Goal: Task Accomplishment & Management: Manage account settings

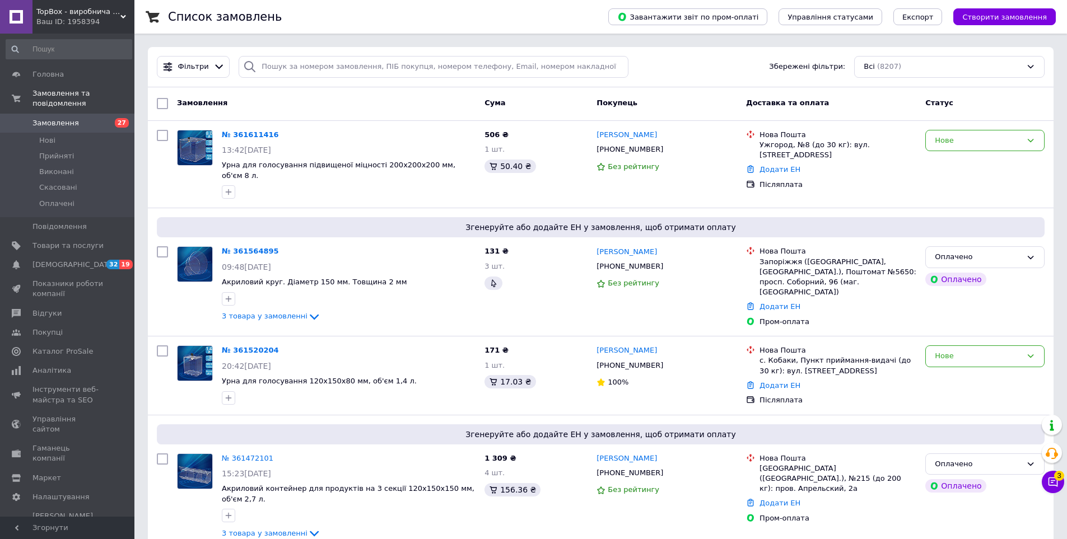
click at [60, 118] on span "Замовлення" at bounding box center [55, 123] width 46 height 10
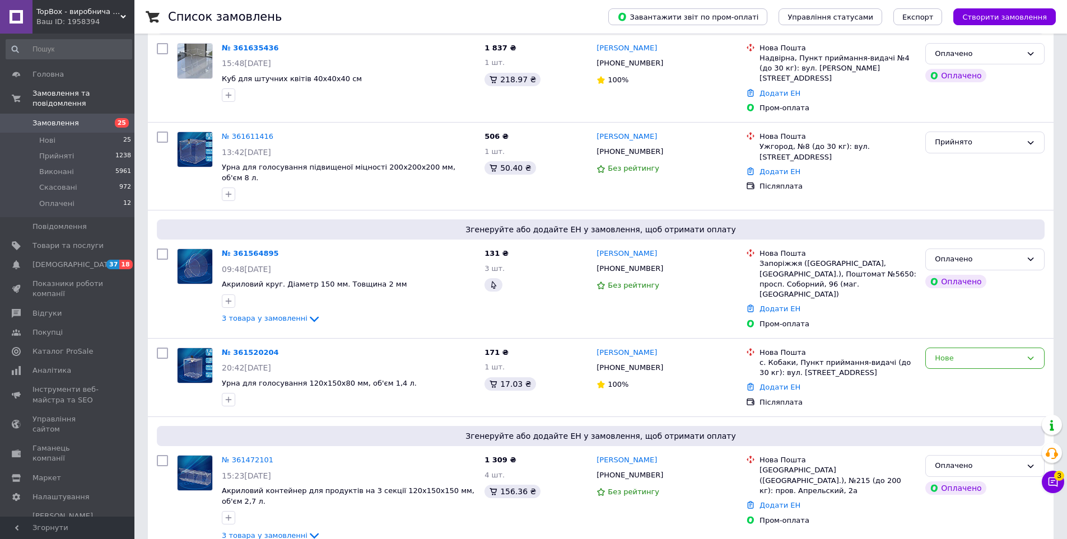
scroll to position [224, 0]
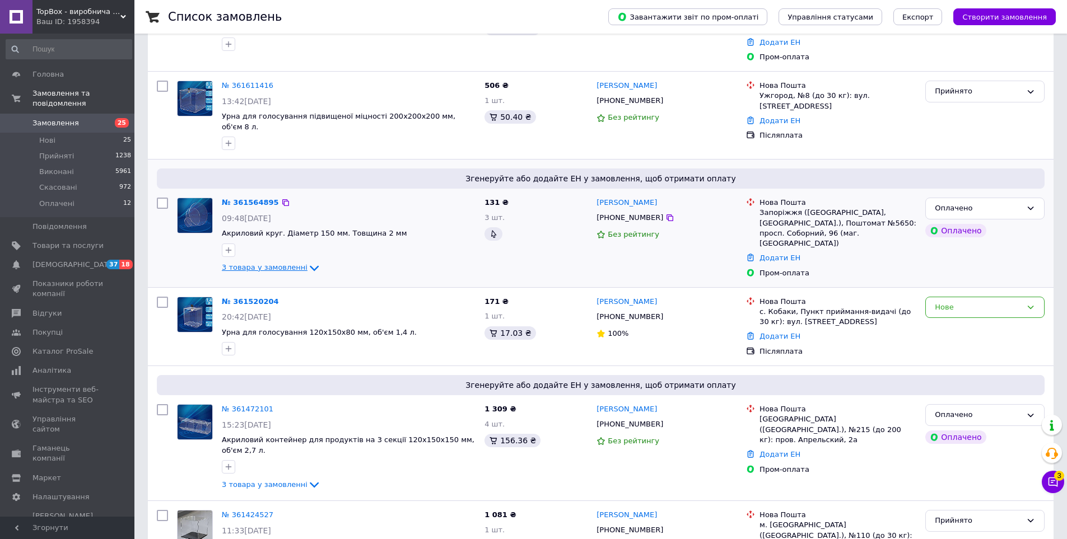
click at [276, 263] on span "3 товара у замовленні" at bounding box center [265, 267] width 86 height 8
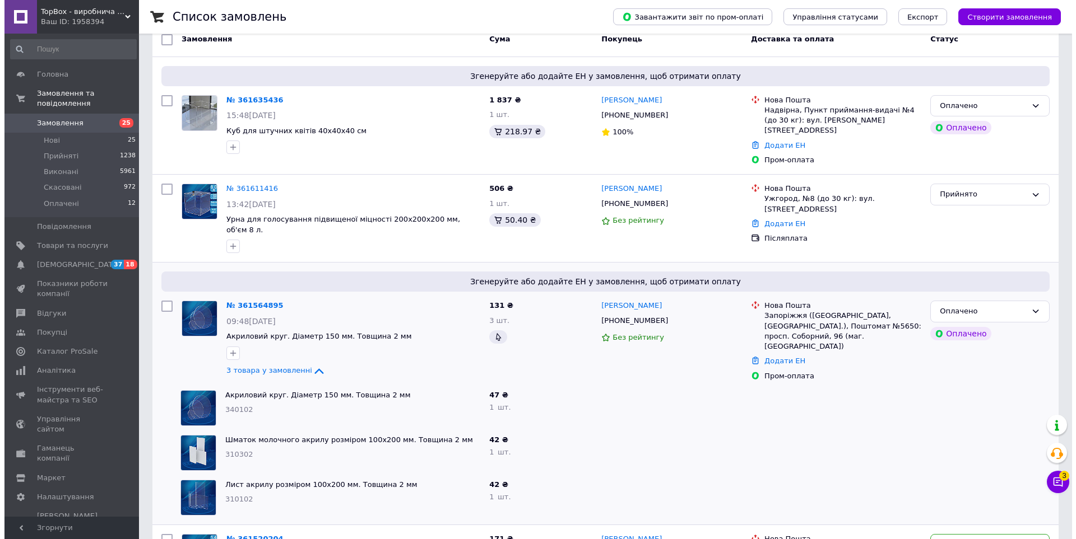
scroll to position [0, 0]
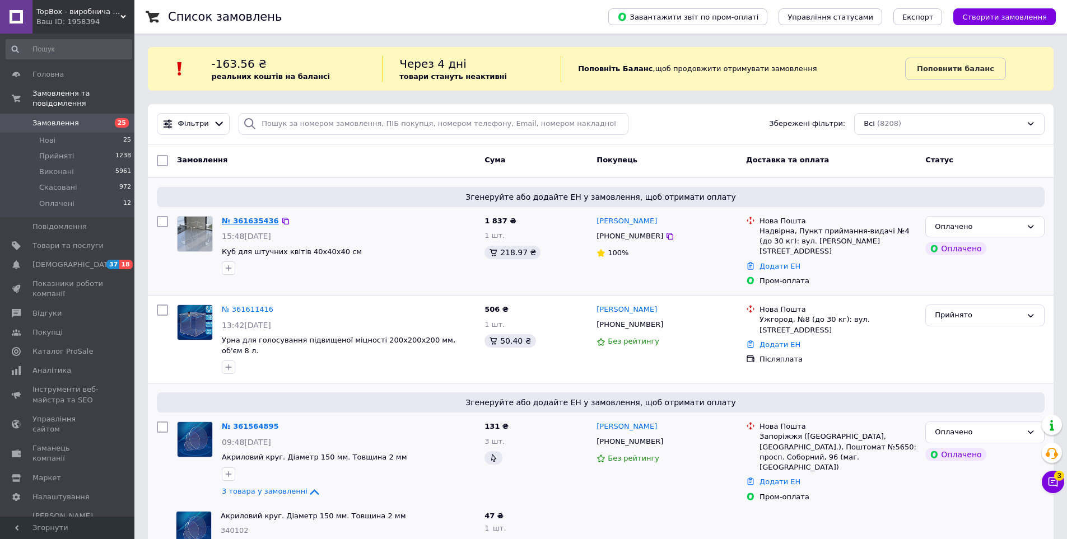
click at [237, 218] on link "№ 361635436" at bounding box center [250, 221] width 57 height 8
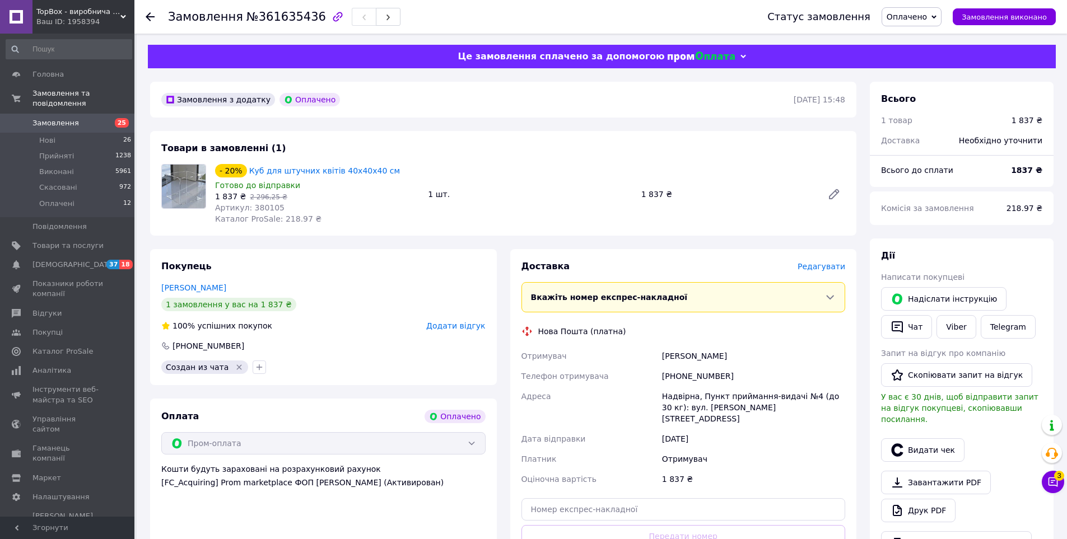
click at [830, 268] on span "Редагувати" at bounding box center [822, 266] width 48 height 9
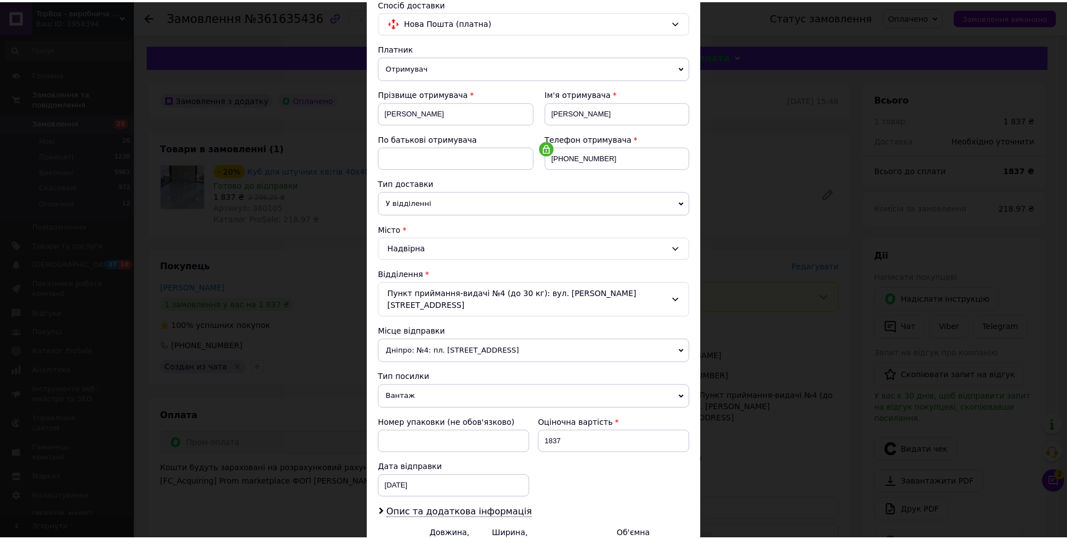
scroll to position [204, 0]
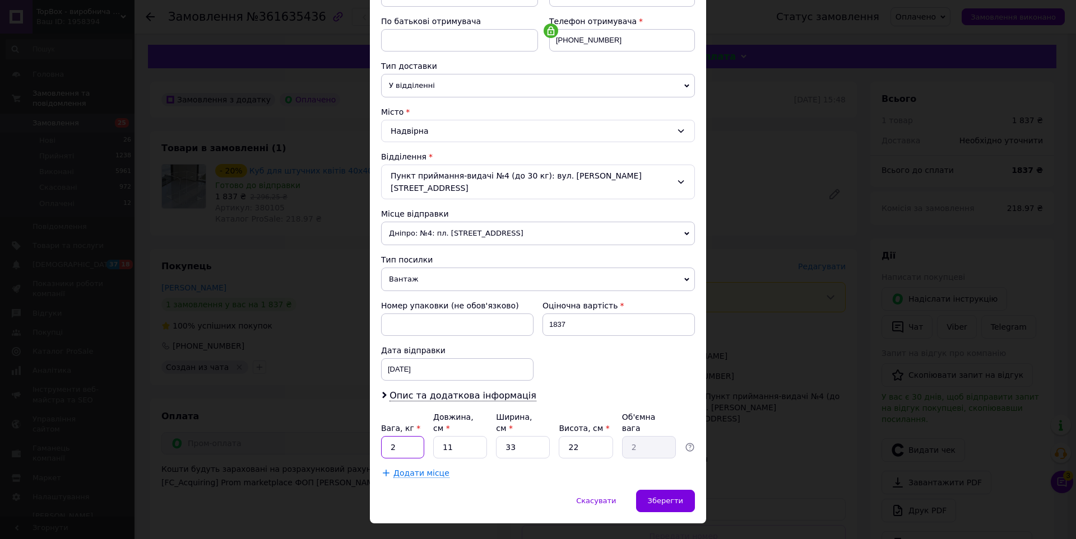
drag, startPoint x: 402, startPoint y: 428, endPoint x: 390, endPoint y: 435, distance: 13.8
click at [390, 435] on div "Платник Отримувач Відправник Прізвище отримувача Савчук Ім'я отримувача Настя П…" at bounding box center [538, 202] width 314 height 554
type input "5"
type input "4"
type input "0.73"
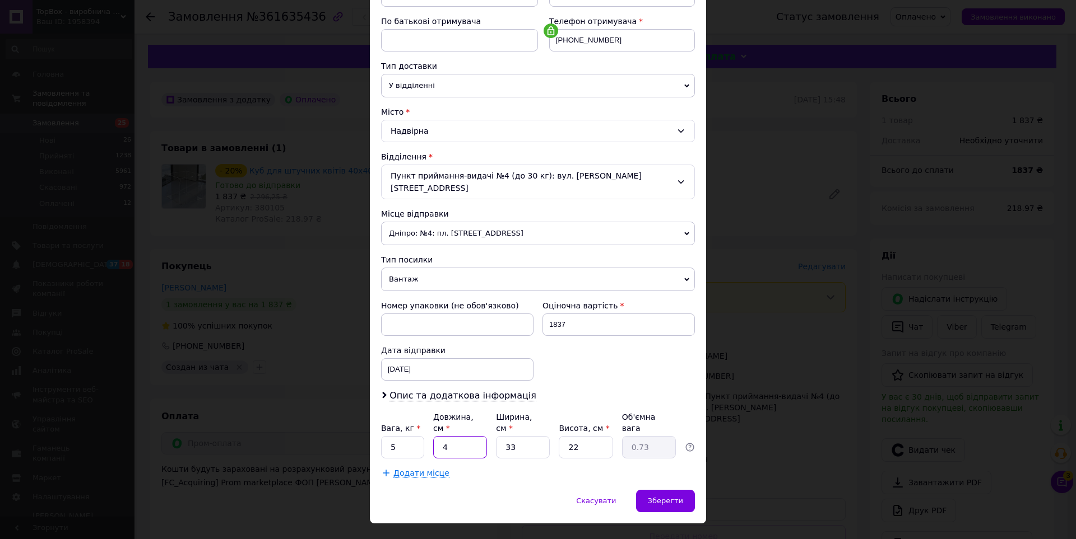
type input "45"
type input "8.17"
type input "45"
type input "4"
type input "0.99"
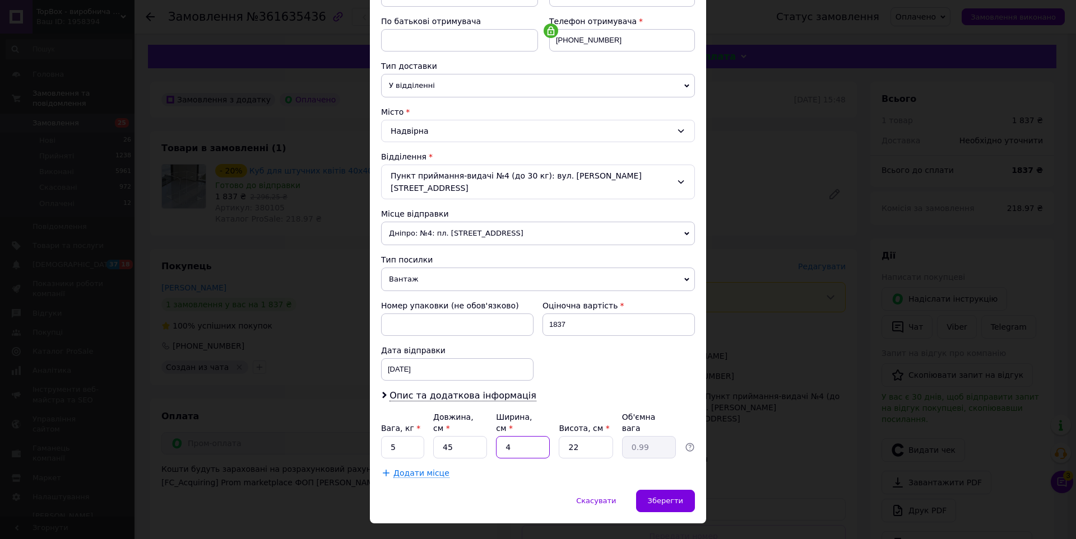
type input "45"
type input "11.14"
type input "45"
type input "5"
type input "2.53"
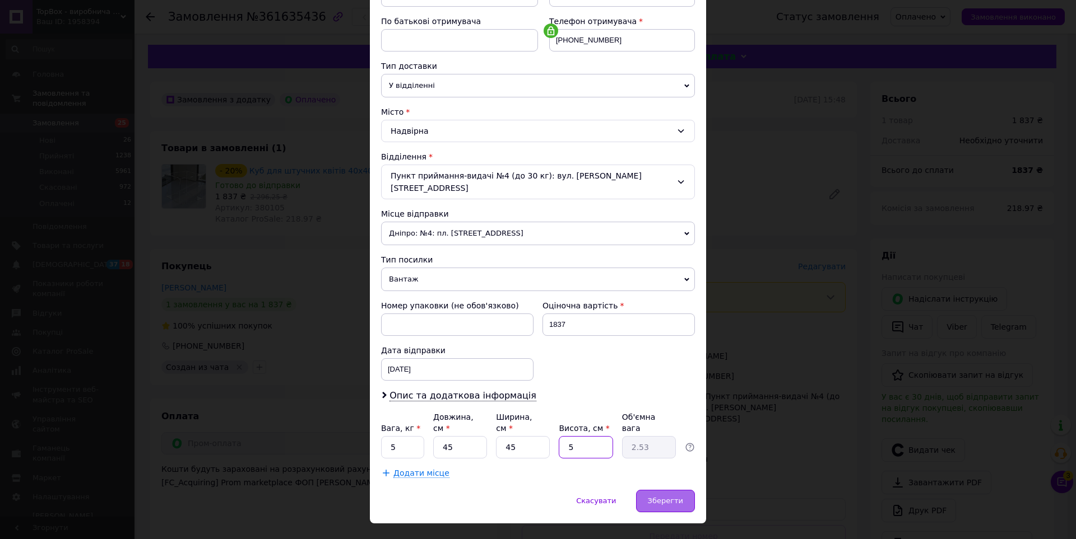
type input "5"
click at [667, 497] on span "Зберегти" at bounding box center [665, 501] width 35 height 8
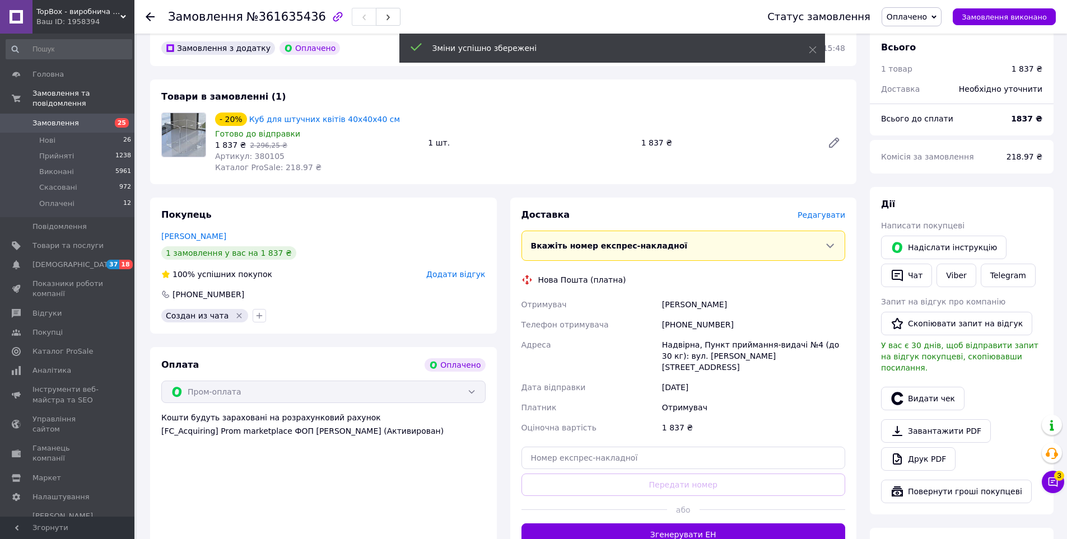
scroll to position [56, 0]
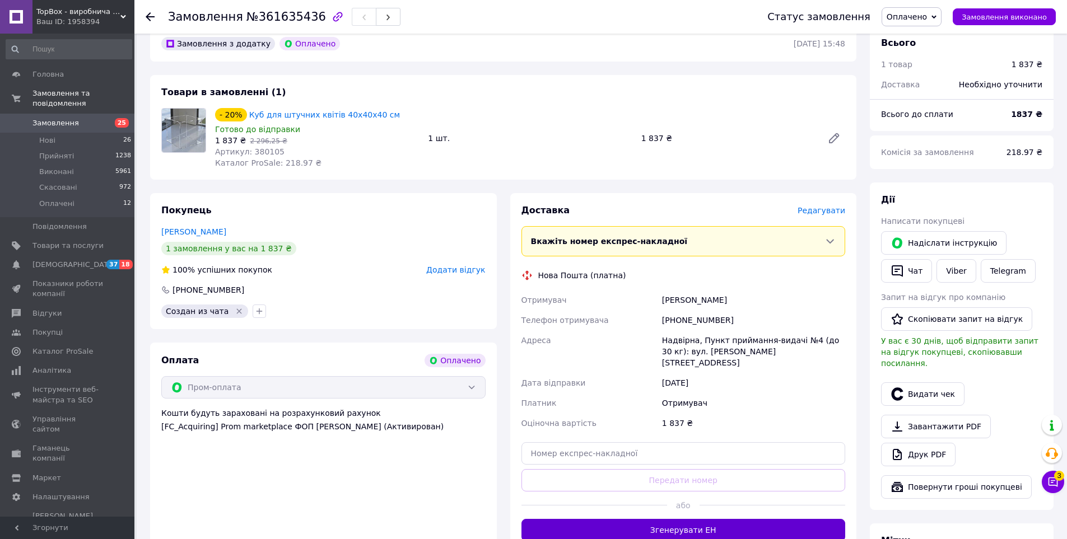
click at [640, 519] on button "Згенерувати ЕН" at bounding box center [684, 530] width 324 height 22
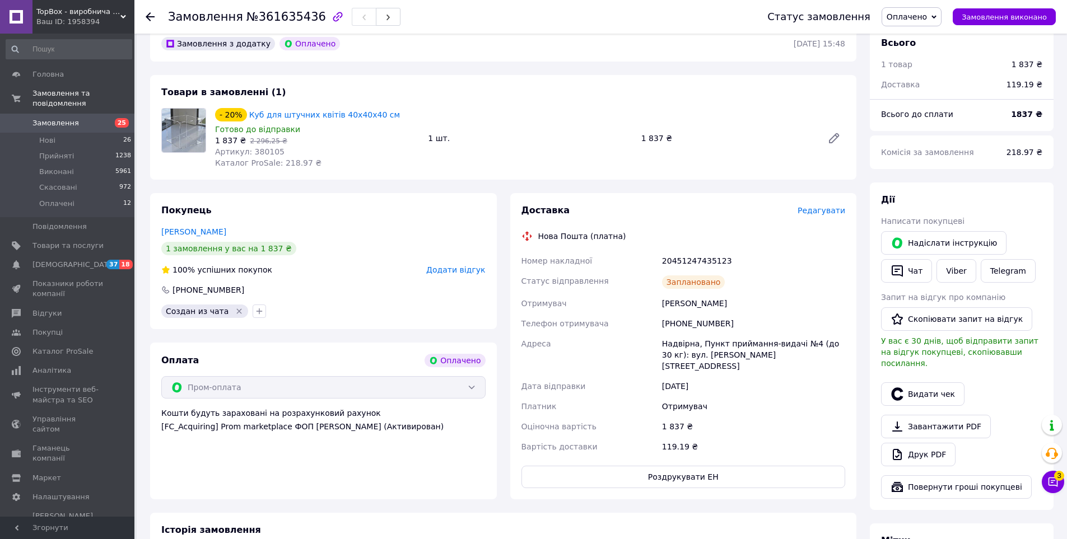
click at [90, 114] on link "Замовлення 25" at bounding box center [69, 123] width 138 height 19
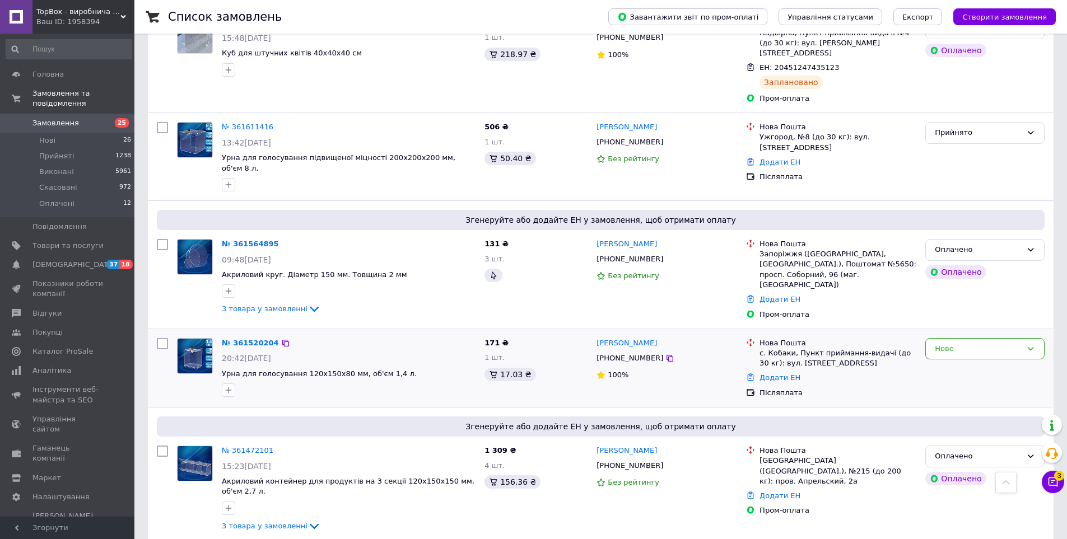
scroll to position [224, 0]
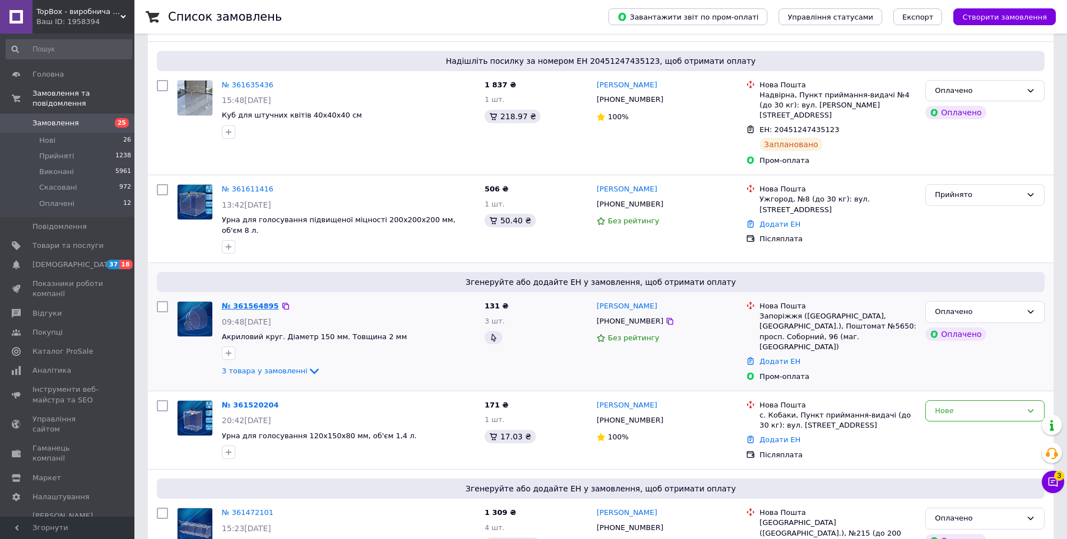
click at [256, 302] on link "№ 361564895" at bounding box center [250, 306] width 57 height 8
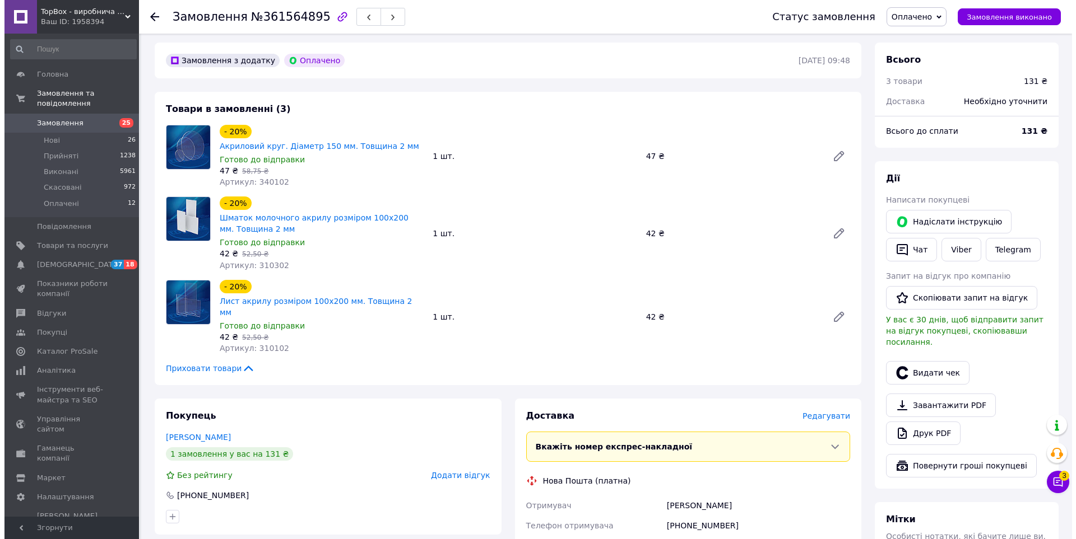
scroll to position [168, 0]
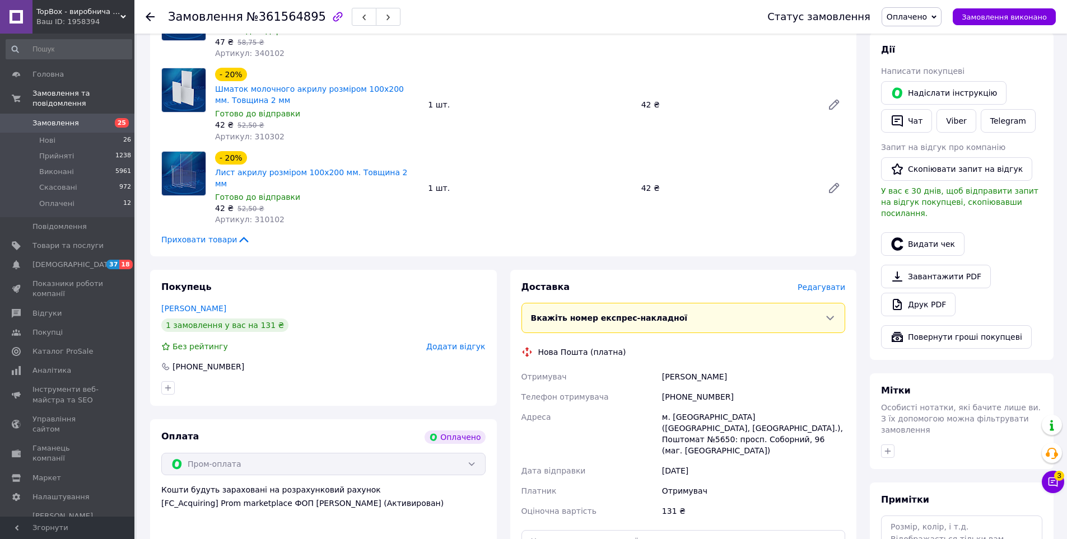
click at [819, 283] on span "Редагувати" at bounding box center [822, 287] width 48 height 9
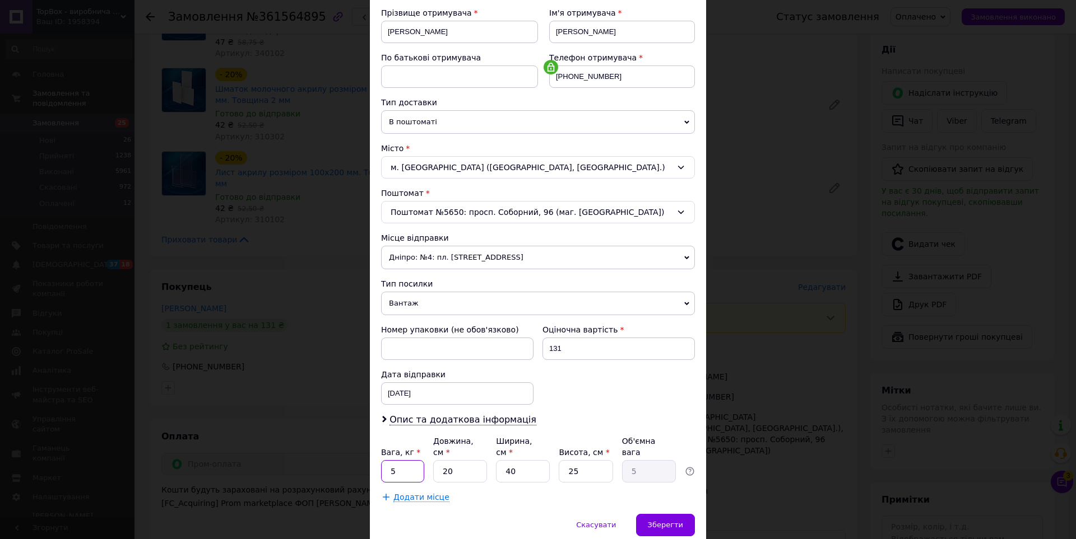
drag, startPoint x: 402, startPoint y: 462, endPoint x: 385, endPoint y: 466, distance: 16.6
click at [385, 466] on input "5" at bounding box center [402, 471] width 43 height 22
type input "0"
type input "0.5"
type input "2"
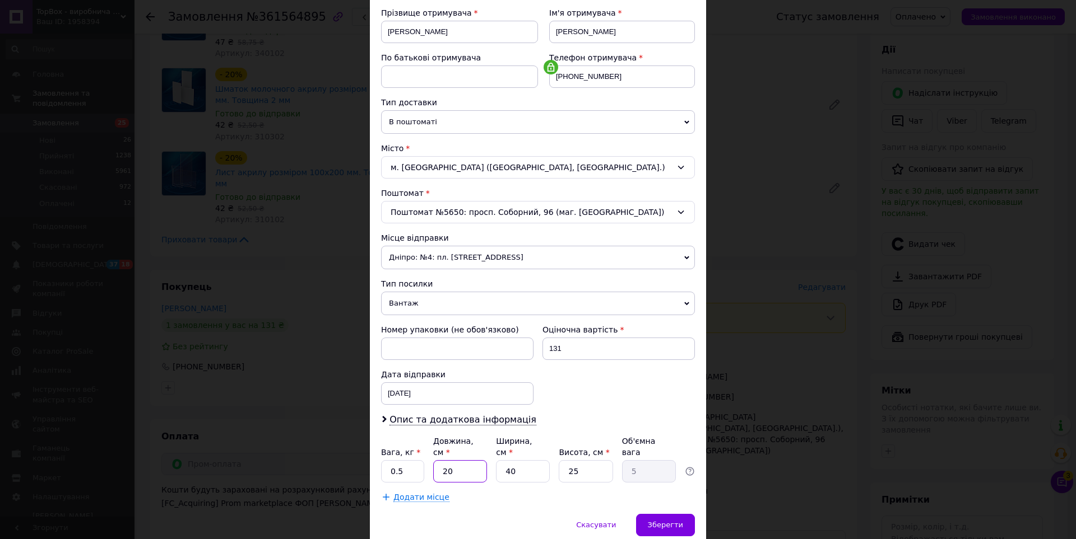
type input "0.5"
type input "20"
type input "5"
type input "2"
type input "0.25"
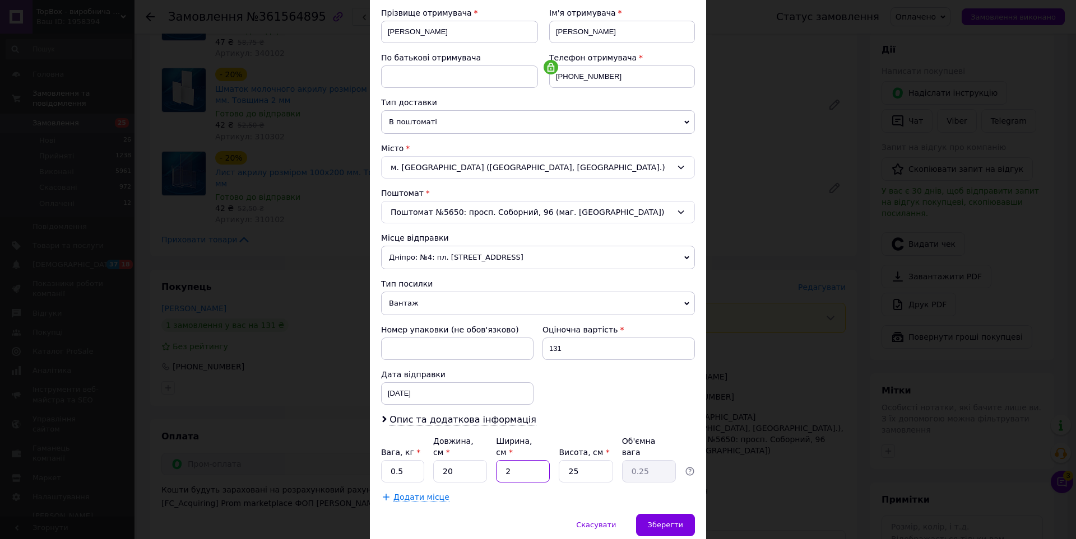
type input "20"
type input "2.5"
type input "20"
type input "3"
type input "0.3"
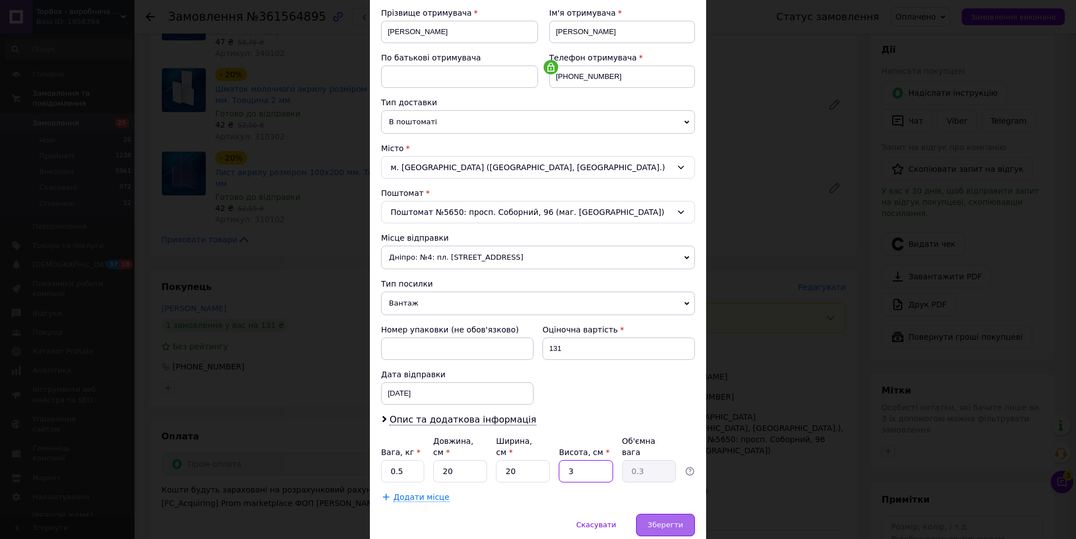
type input "3"
click at [640, 514] on div "Зберегти" at bounding box center [665, 525] width 59 height 22
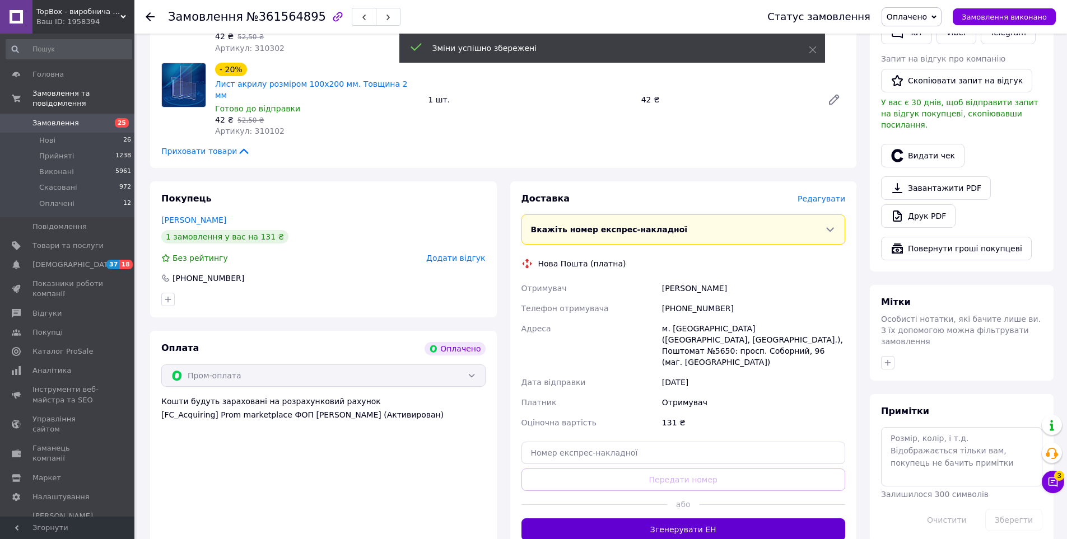
scroll to position [280, 0]
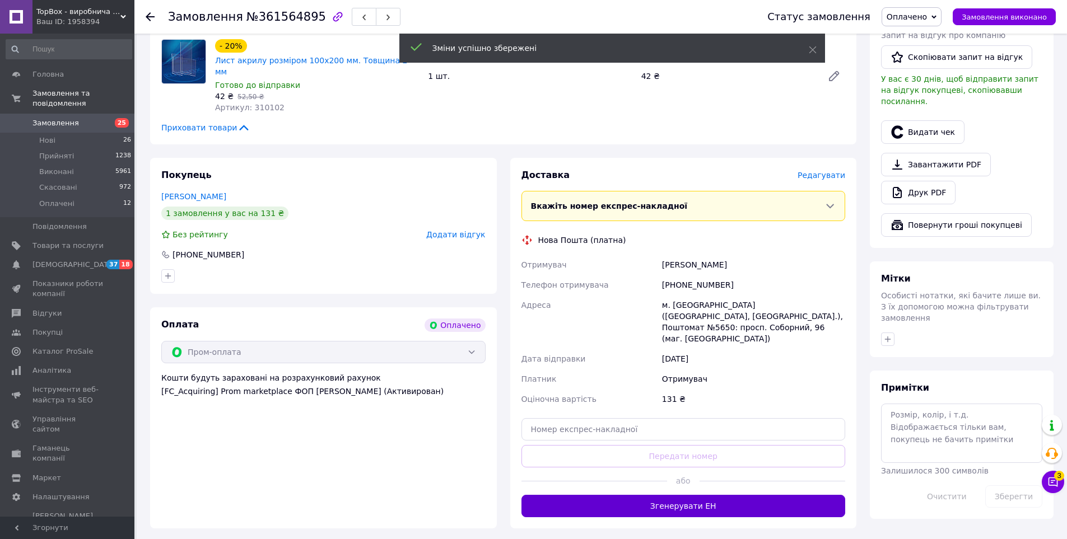
click at [659, 495] on button "Згенерувати ЕН" at bounding box center [684, 506] width 324 height 22
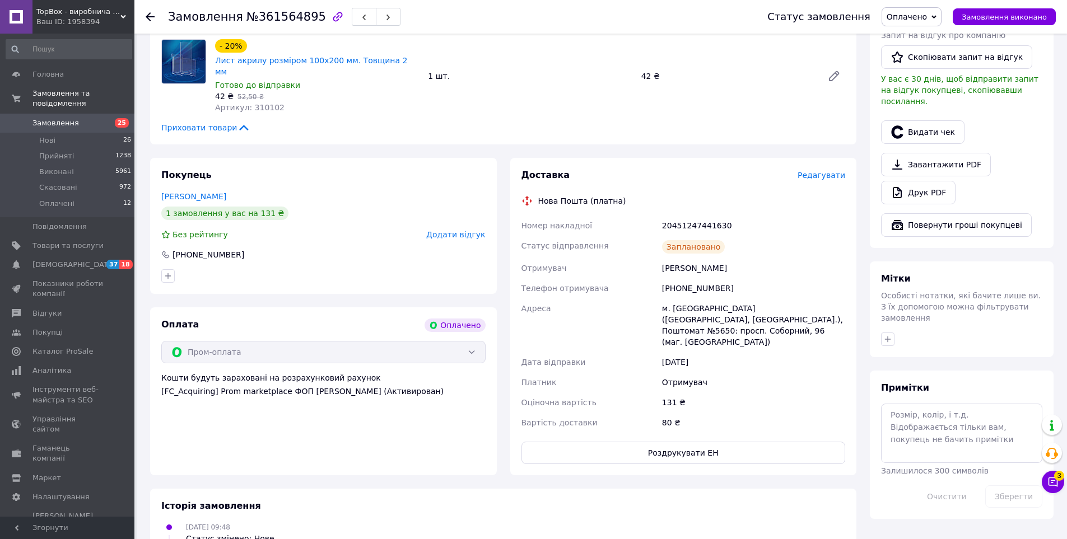
click at [83, 118] on span "Замовлення" at bounding box center [67, 123] width 71 height 10
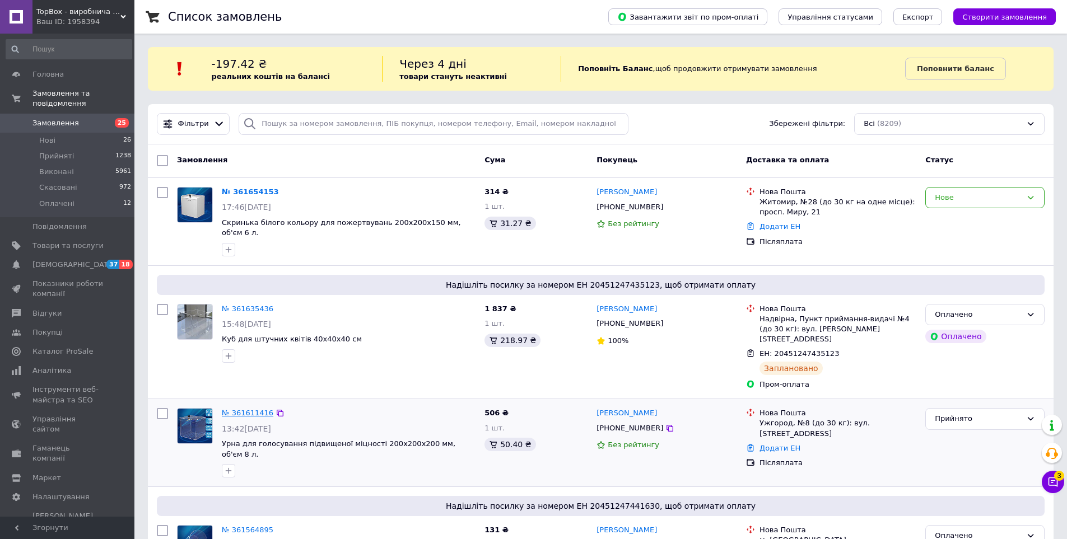
click at [252, 409] on link "№ 361611416" at bounding box center [248, 413] width 52 height 8
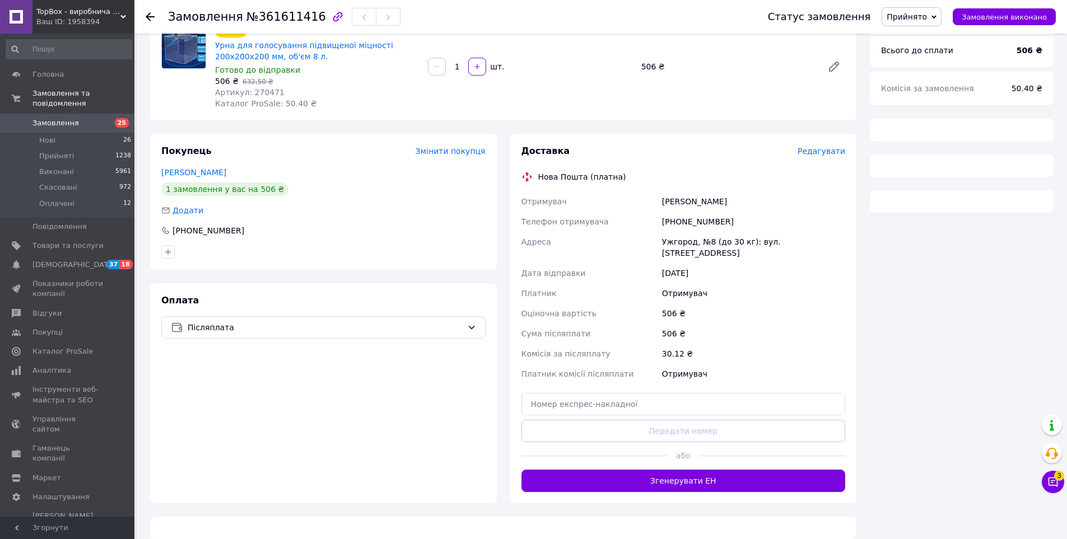
scroll to position [108, 0]
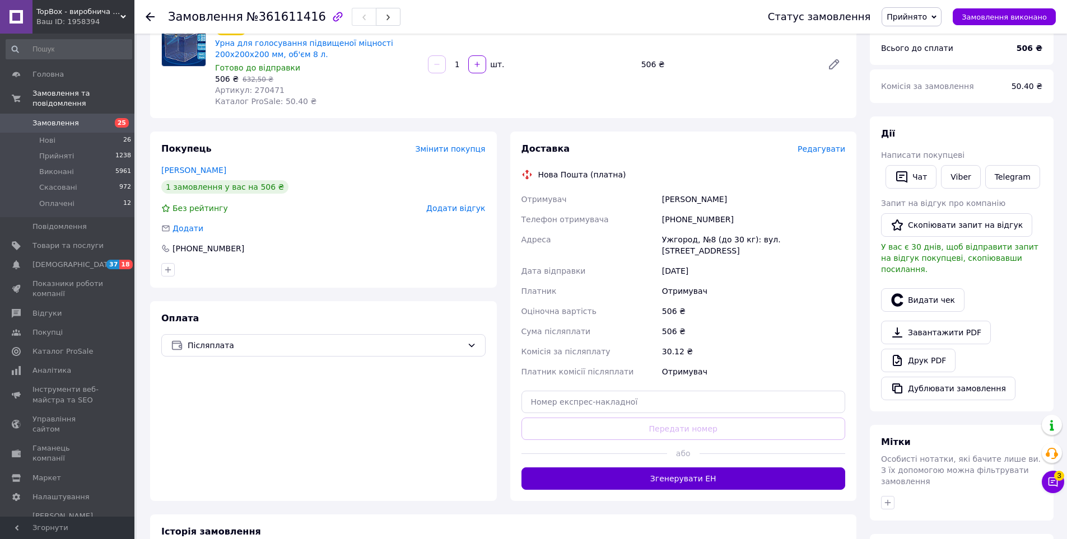
click at [626, 468] on button "Згенерувати ЕН" at bounding box center [684, 479] width 324 height 22
